Goal: Information Seeking & Learning: Learn about a topic

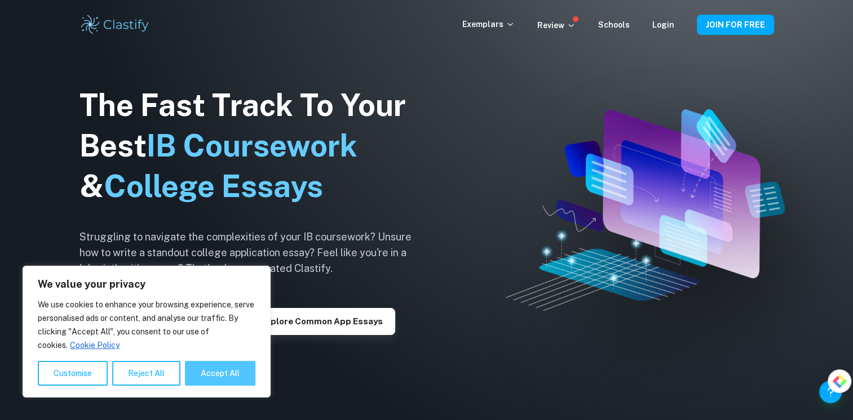
click at [214, 371] on button "Accept All" at bounding box center [220, 373] width 70 height 25
checkbox input "true"
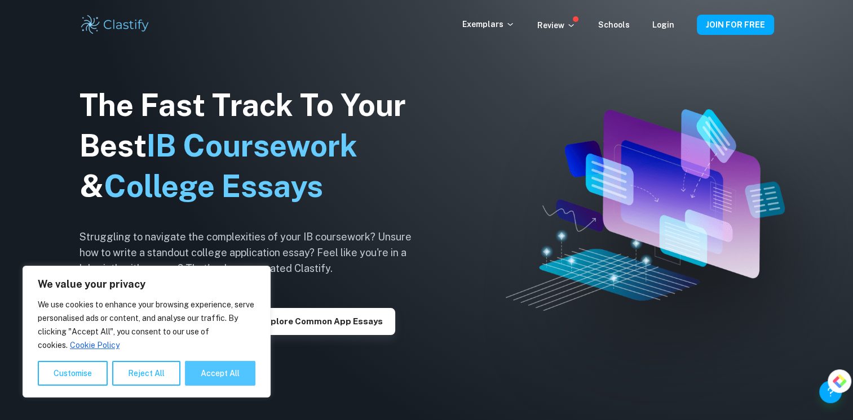
checkbox input "true"
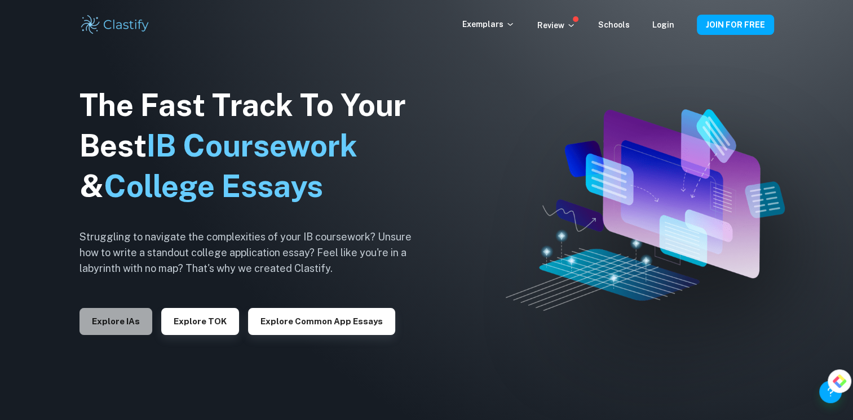
click at [130, 331] on button "Explore IAs" at bounding box center [115, 321] width 73 height 27
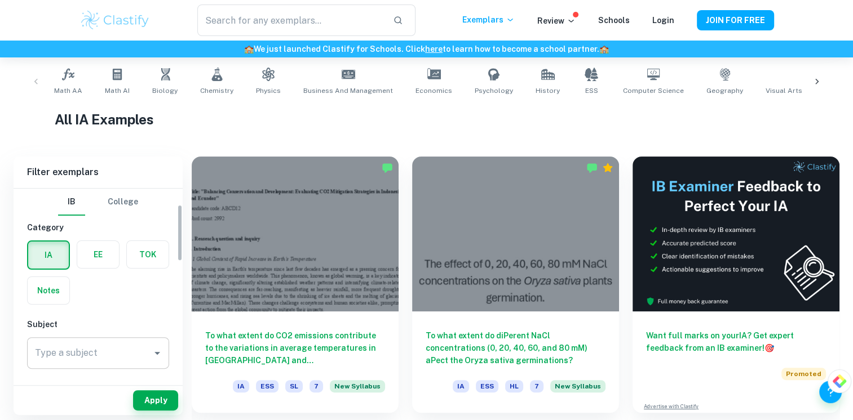
scroll to position [54, 0]
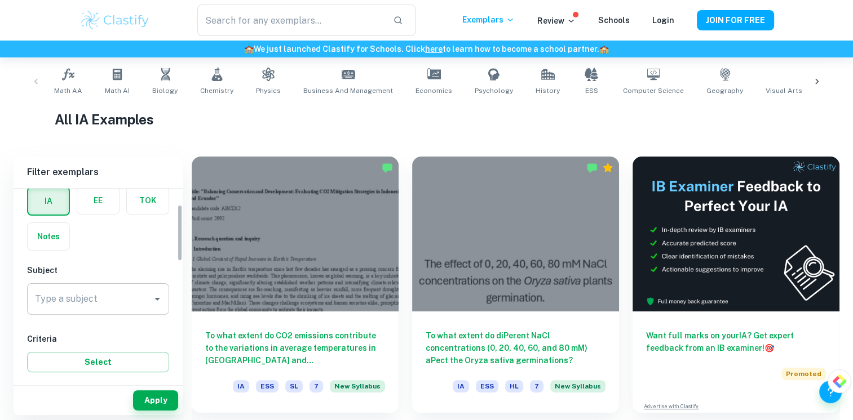
click at [150, 296] on icon "Open" at bounding box center [157, 299] width 14 height 14
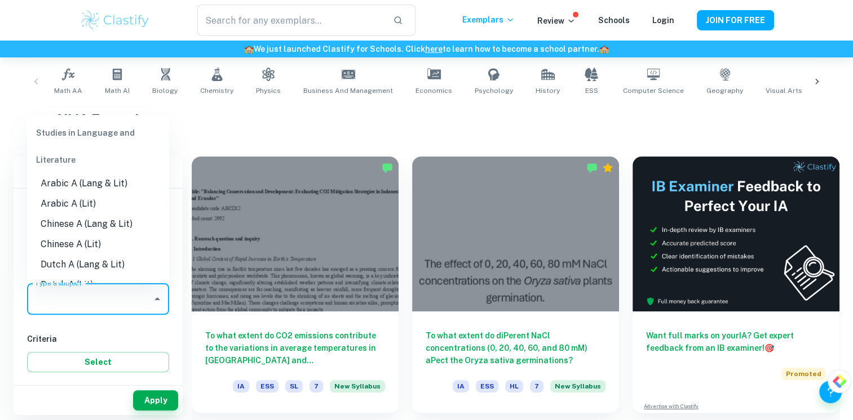
scroll to position [0, 0]
type input "g"
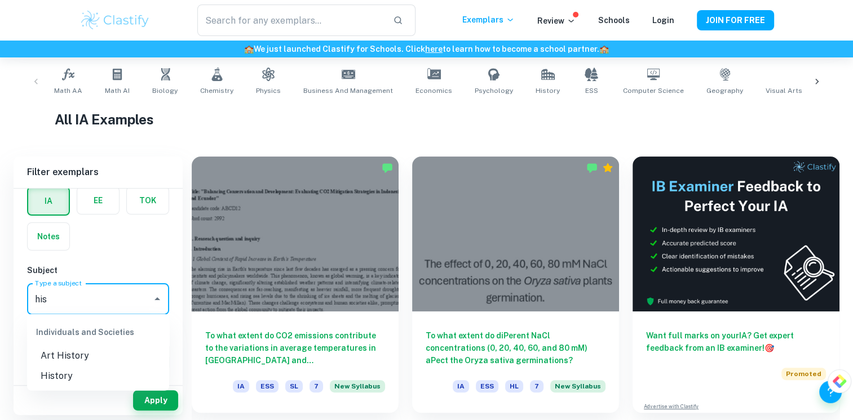
click at [77, 378] on li "History" at bounding box center [98, 376] width 142 height 20
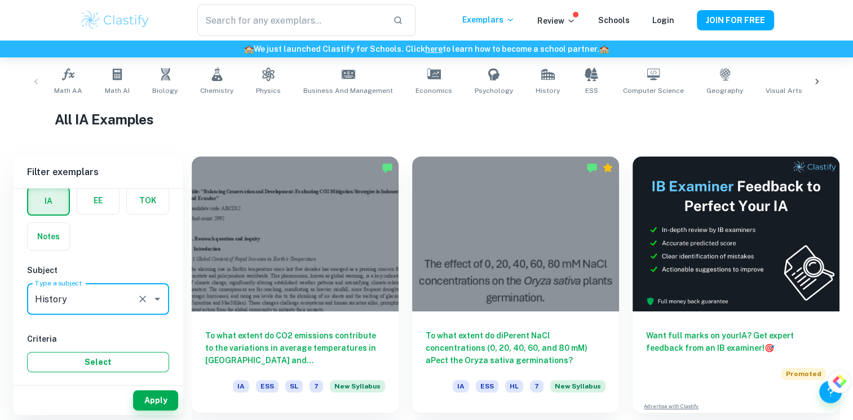
type input "History"
click at [116, 362] on button "Select" at bounding box center [98, 362] width 142 height 20
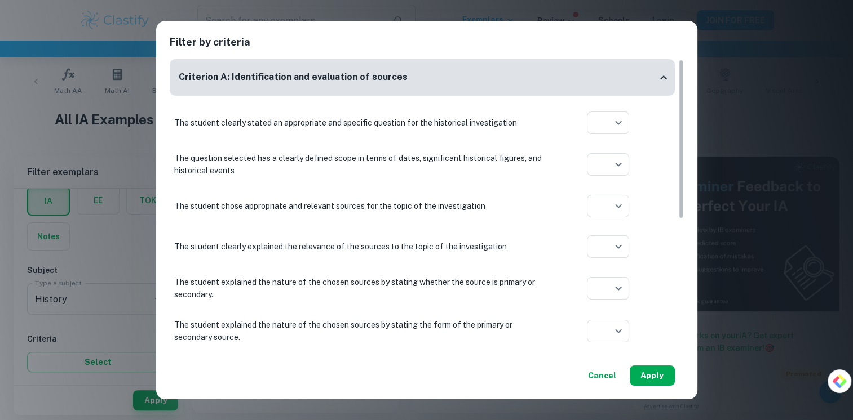
click at [660, 372] on button "Apply" at bounding box center [651, 376] width 45 height 20
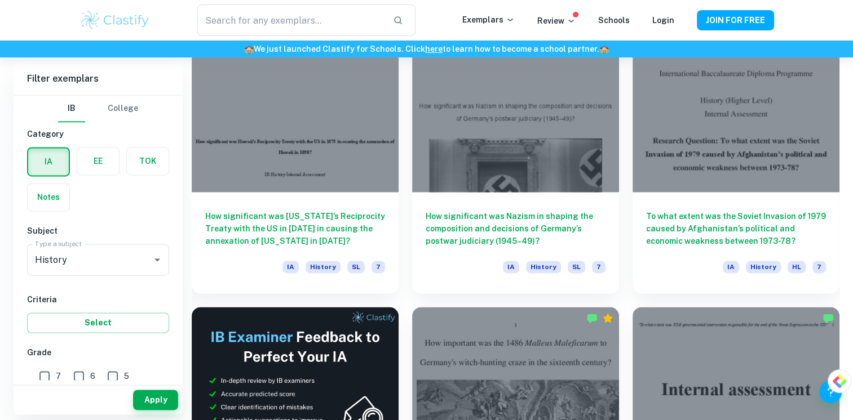
scroll to position [1694, 0]
